Goal: Information Seeking & Learning: Understand process/instructions

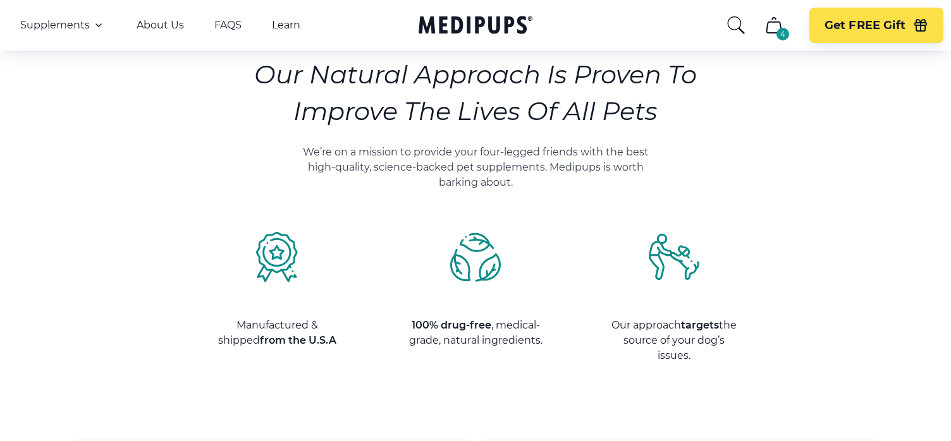
scroll to position [1045, 0]
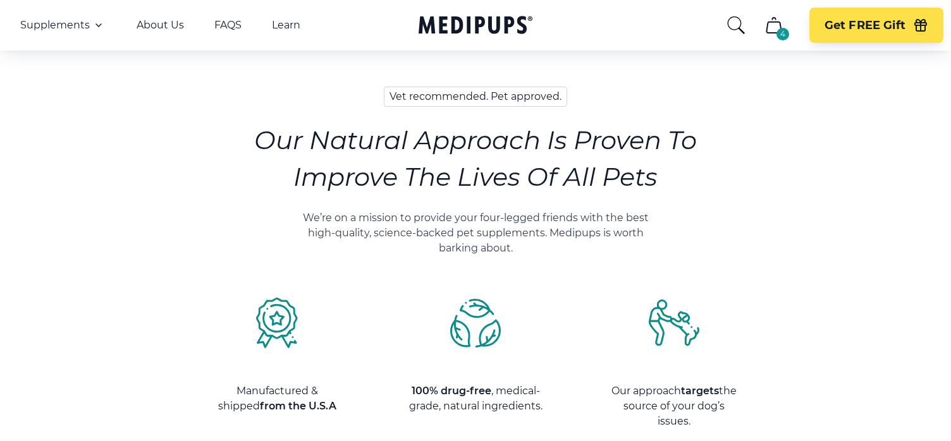
click at [782, 33] on div "4" at bounding box center [782, 34] width 13 height 13
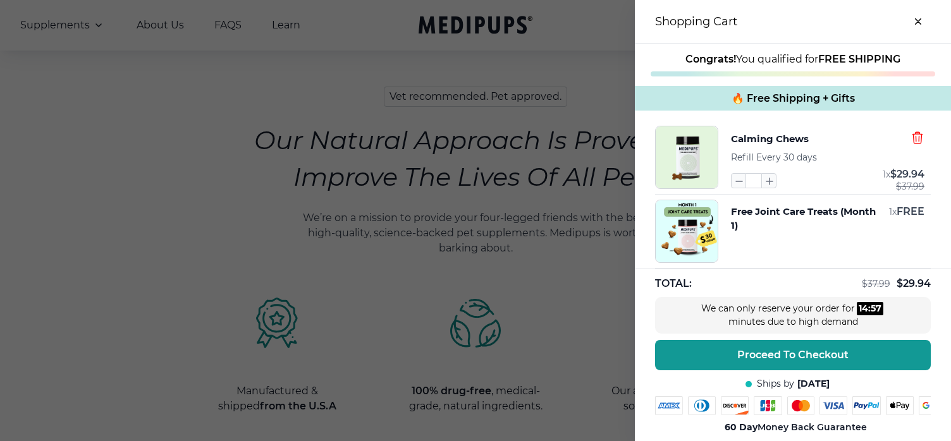
click at [918, 135] on icon "button" at bounding box center [916, 137] width 9 height 11
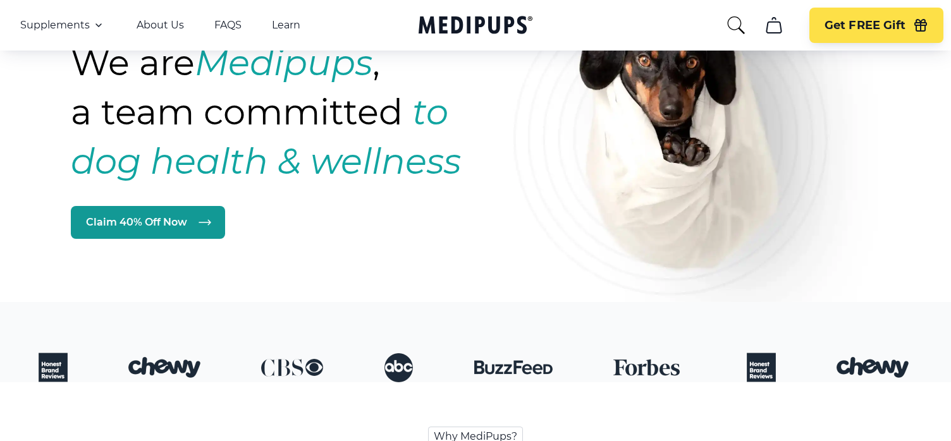
scroll to position [0, 0]
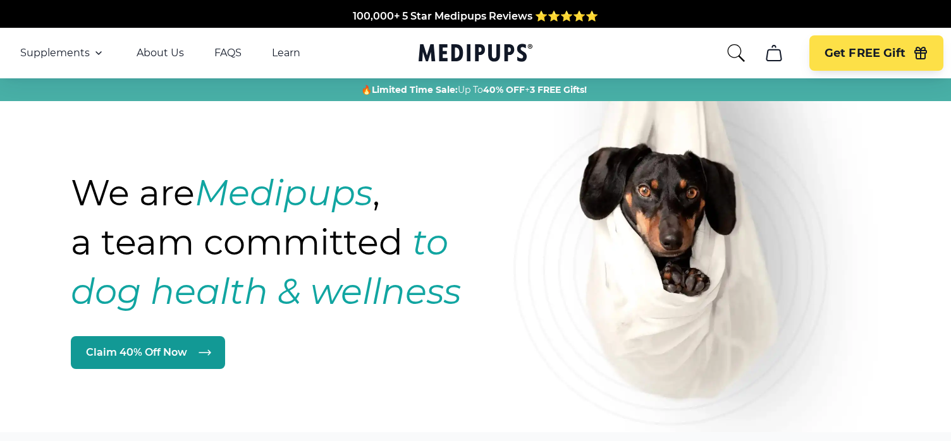
click at [772, 54] on icon "cart" at bounding box center [773, 53] width 20 height 20
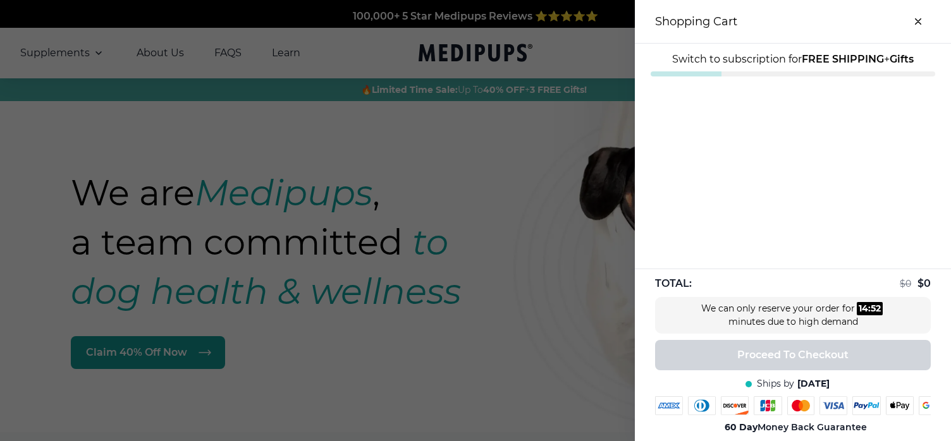
click at [918, 18] on button "close-cart" at bounding box center [917, 21] width 25 height 25
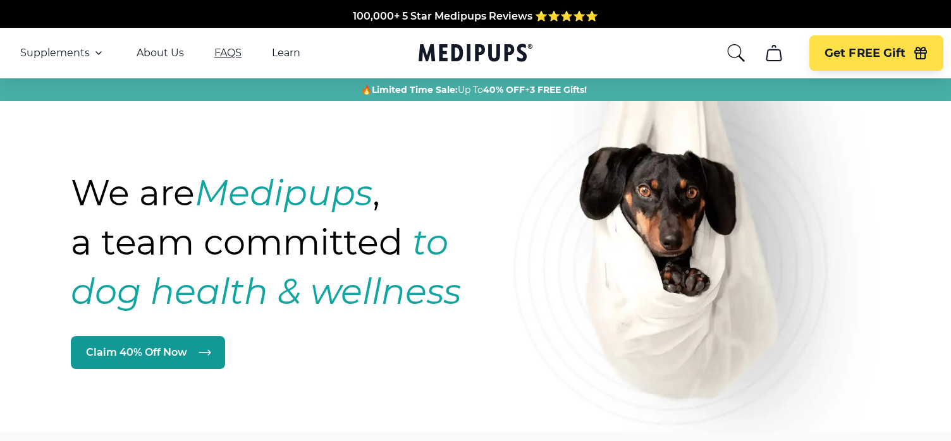
click at [220, 52] on link "FAQS" at bounding box center [227, 53] width 27 height 13
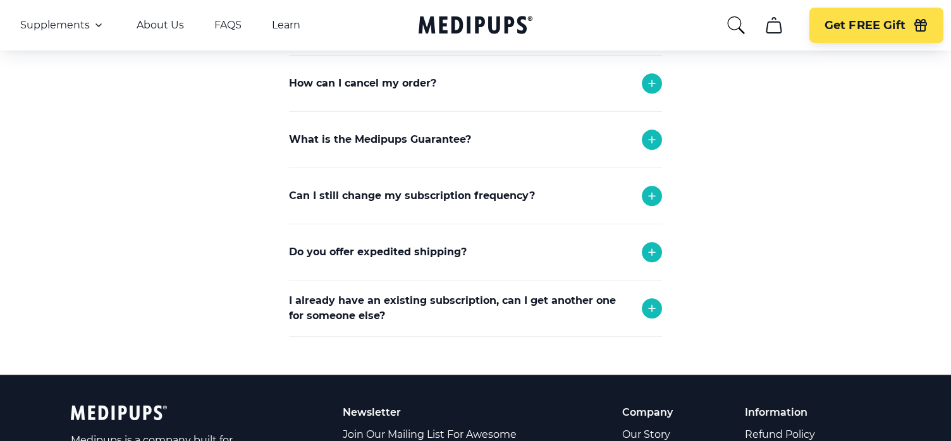
scroll to position [327, 0]
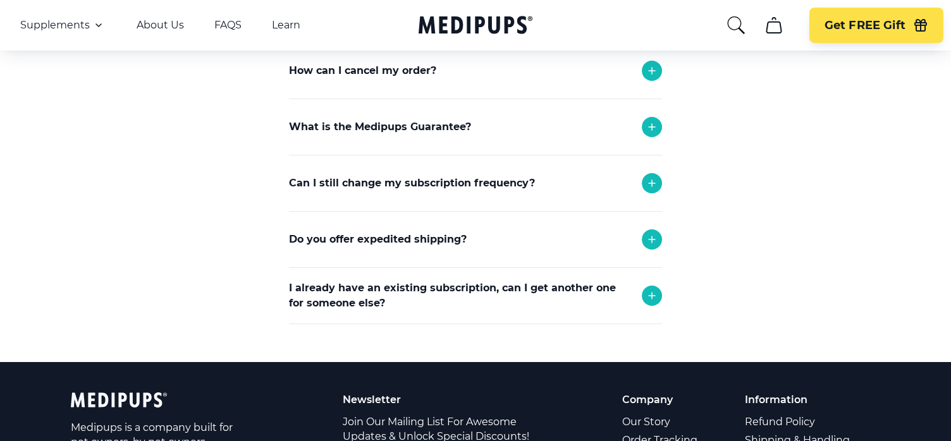
click at [647, 66] on icon at bounding box center [651, 70] width 15 height 15
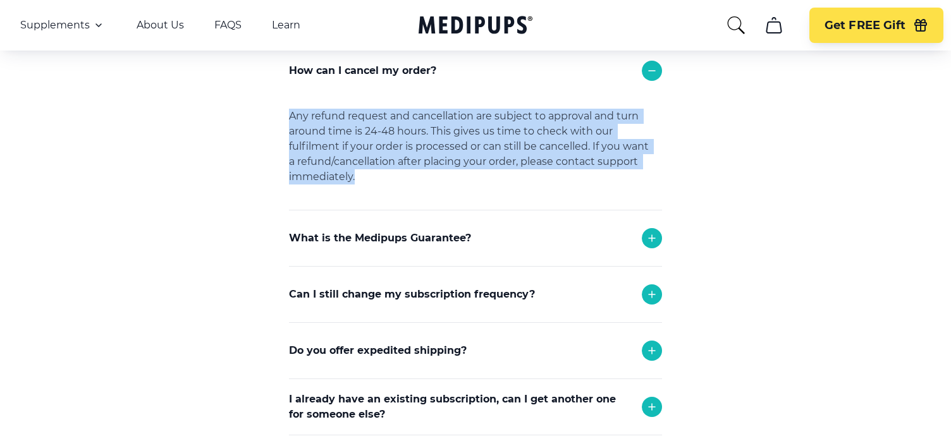
drag, startPoint x: 284, startPoint y: 65, endPoint x: 374, endPoint y: 180, distance: 145.9
click at [374, 180] on section "Frequently Asked Questions How can I return or exchange an item? Here at [GEOGR…" at bounding box center [475, 123] width 461 height 699
copy div "Any refund request and cancellation are subject to approval and turn around tim…"
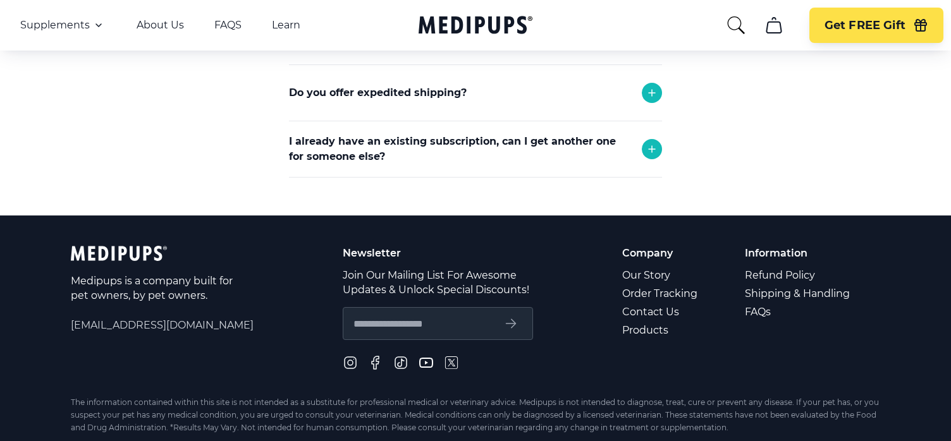
scroll to position [588, 0]
